Goal: Task Accomplishment & Management: Use online tool/utility

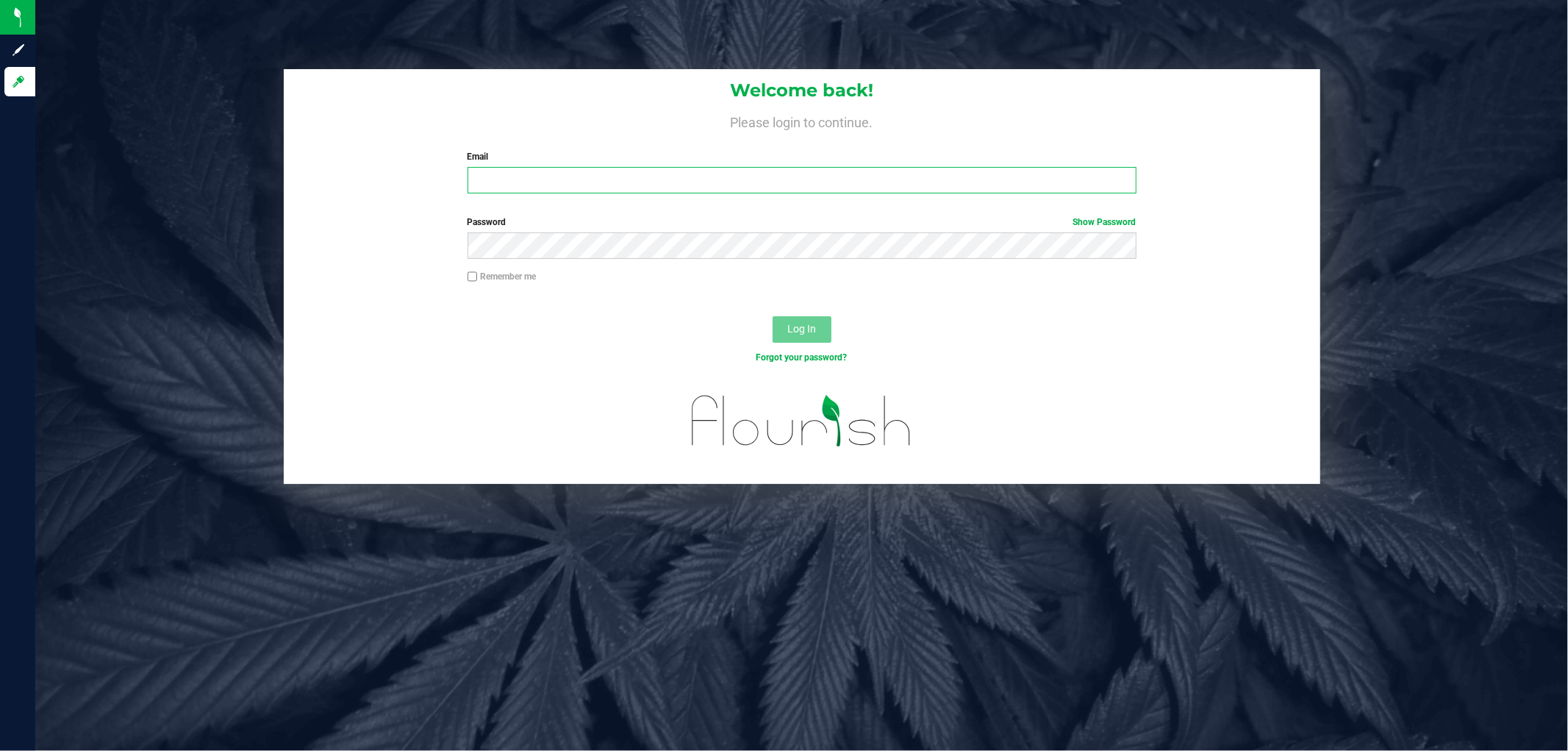
drag, startPoint x: 887, startPoint y: 179, endPoint x: 895, endPoint y: 202, distance: 24.4
click at [887, 179] on input "Email" at bounding box center [802, 180] width 669 height 26
click at [773, 316] on button "Log In" at bounding box center [802, 329] width 59 height 26
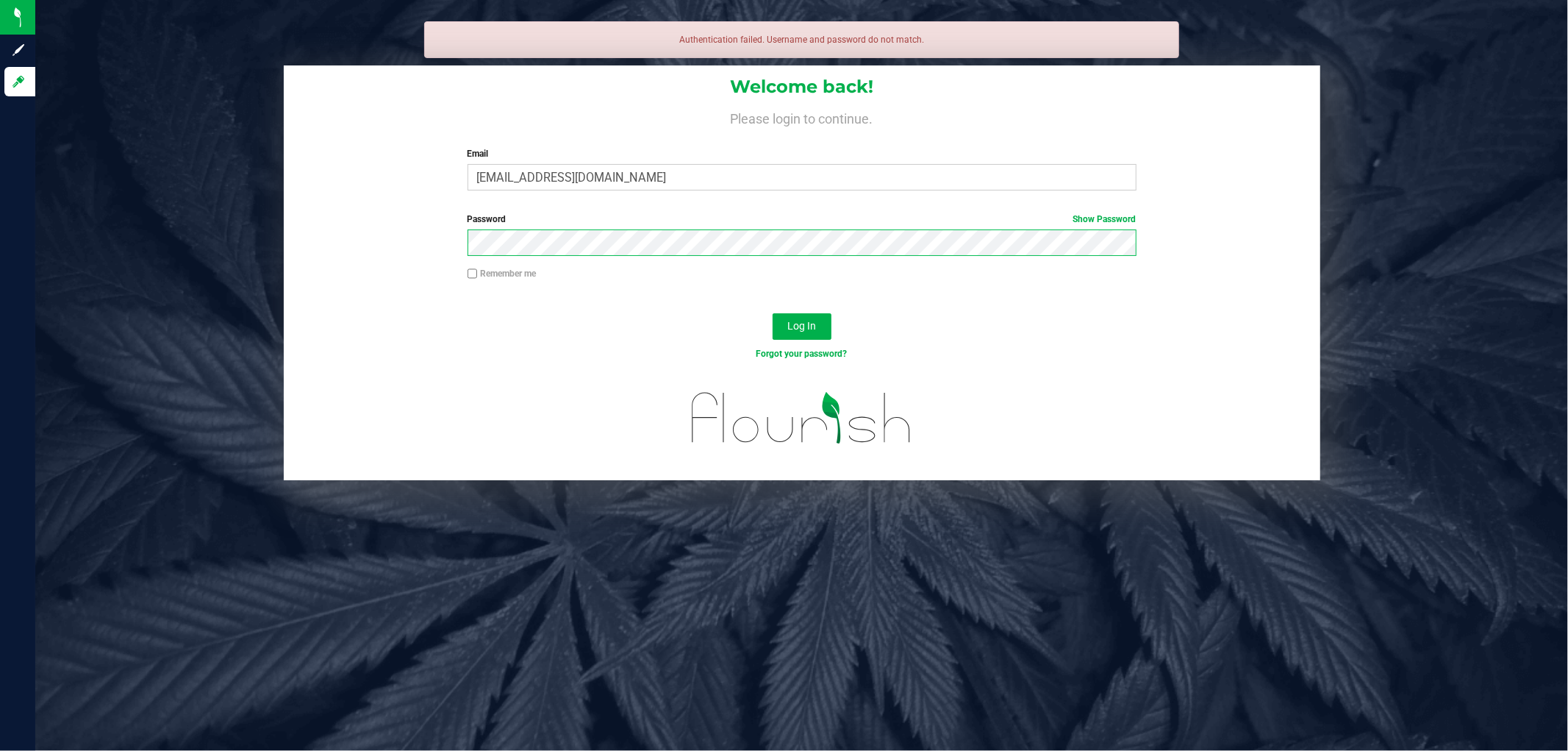
click at [773, 314] on button "Log In" at bounding box center [802, 326] width 59 height 26
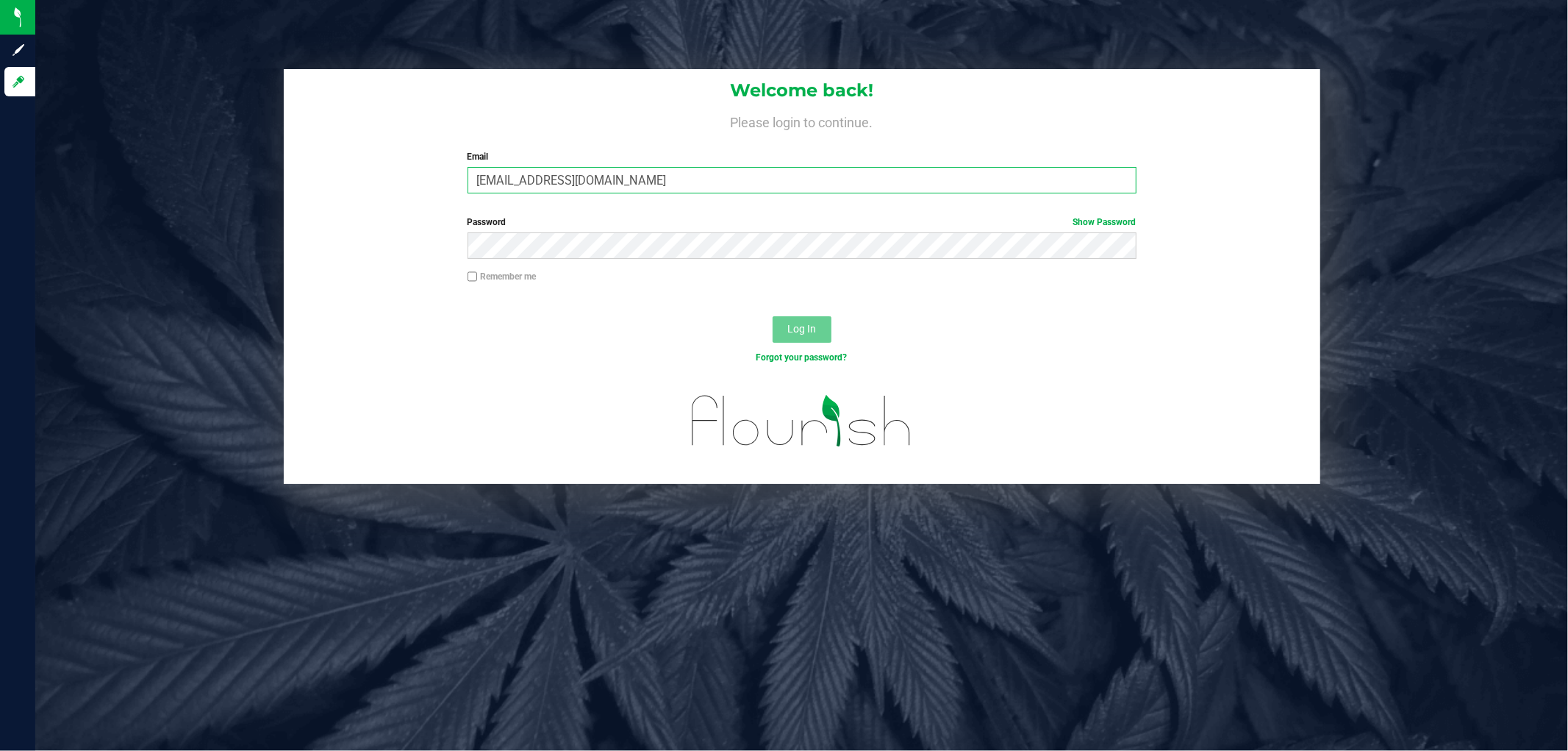
click at [708, 185] on input "[EMAIL_ADDRESS][DOMAIN_NAME]" at bounding box center [802, 180] width 669 height 26
type input "[EMAIL_ADDRESS][DOMAIN_NAME]"
click at [773, 316] on button "Log In" at bounding box center [802, 329] width 59 height 26
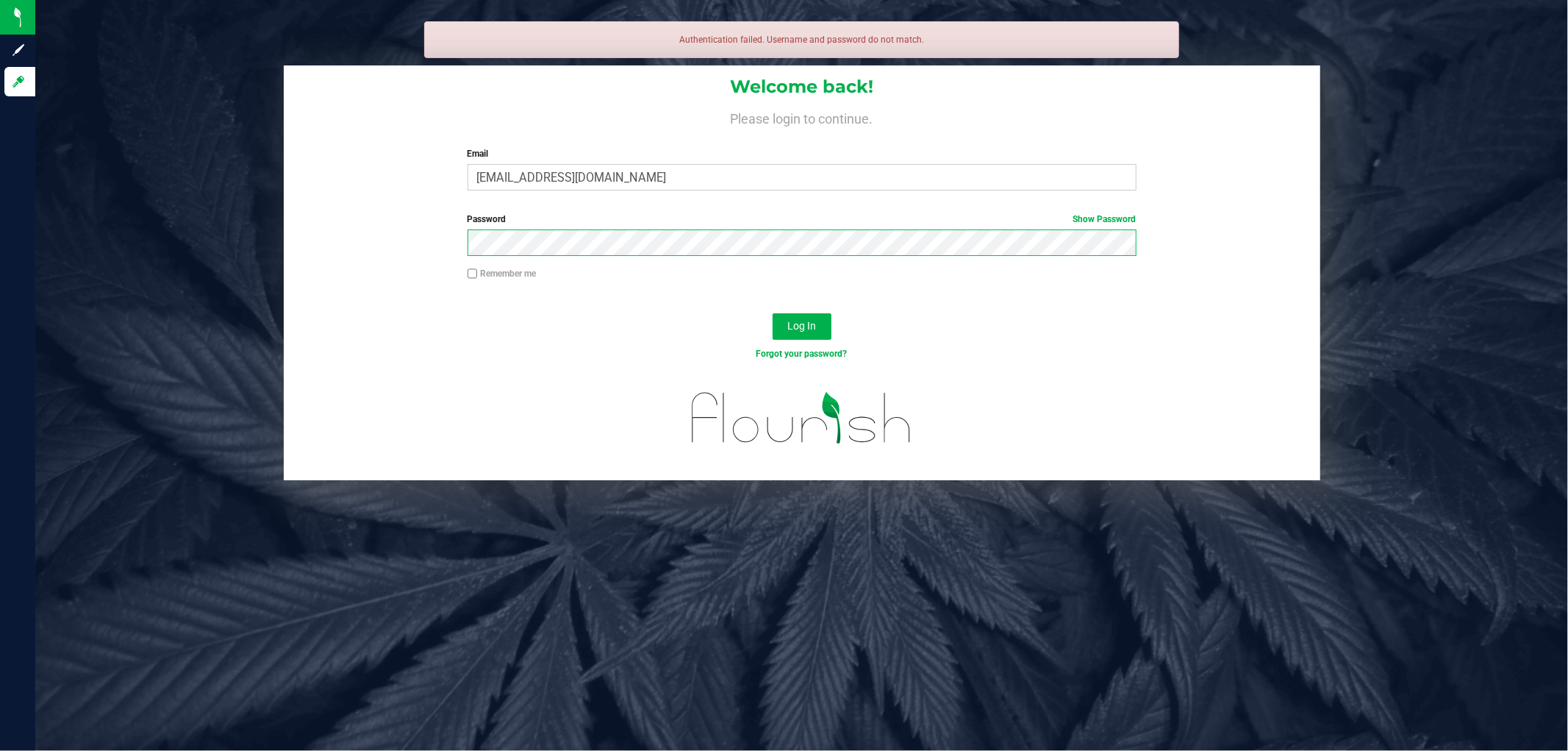
click at [773, 314] on button "Log In" at bounding box center [802, 326] width 59 height 26
